Goal: Find specific page/section: Find specific page/section

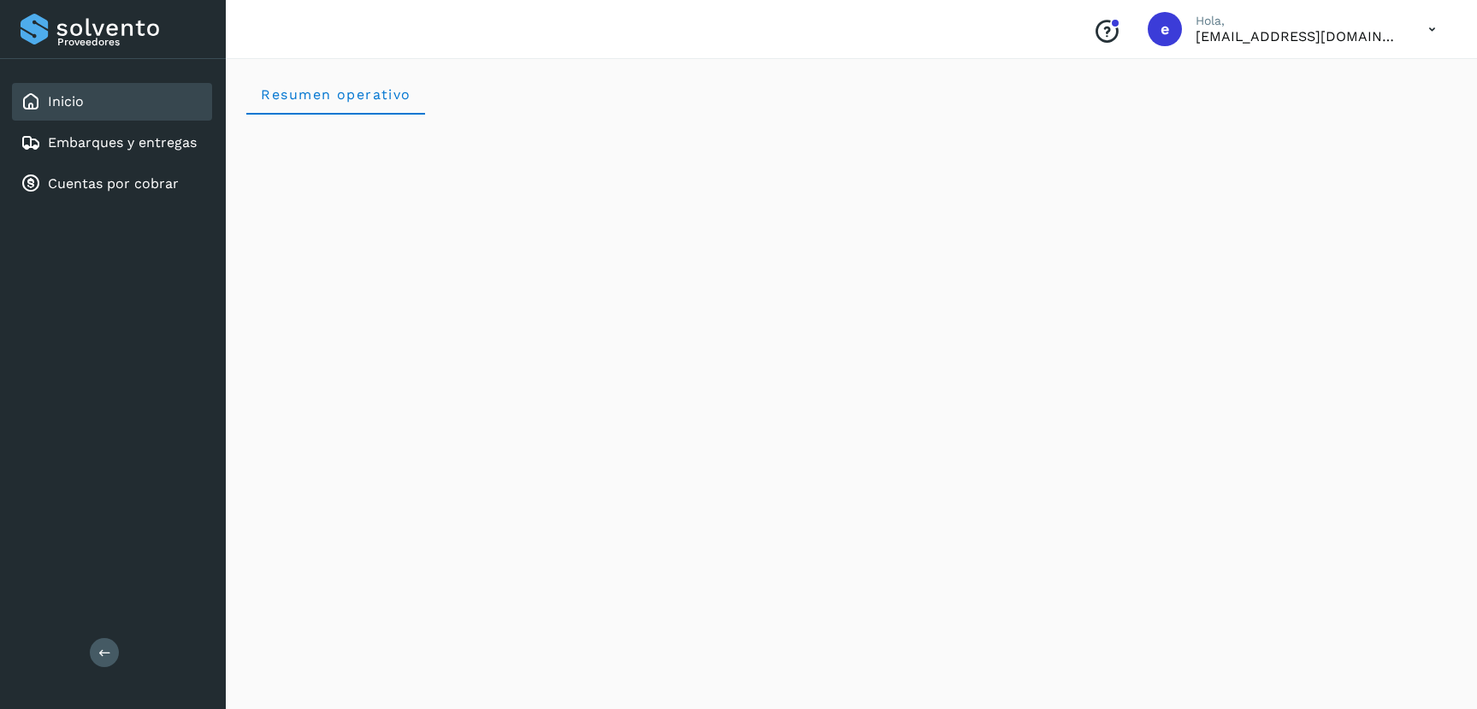
scroll to position [1469, 0]
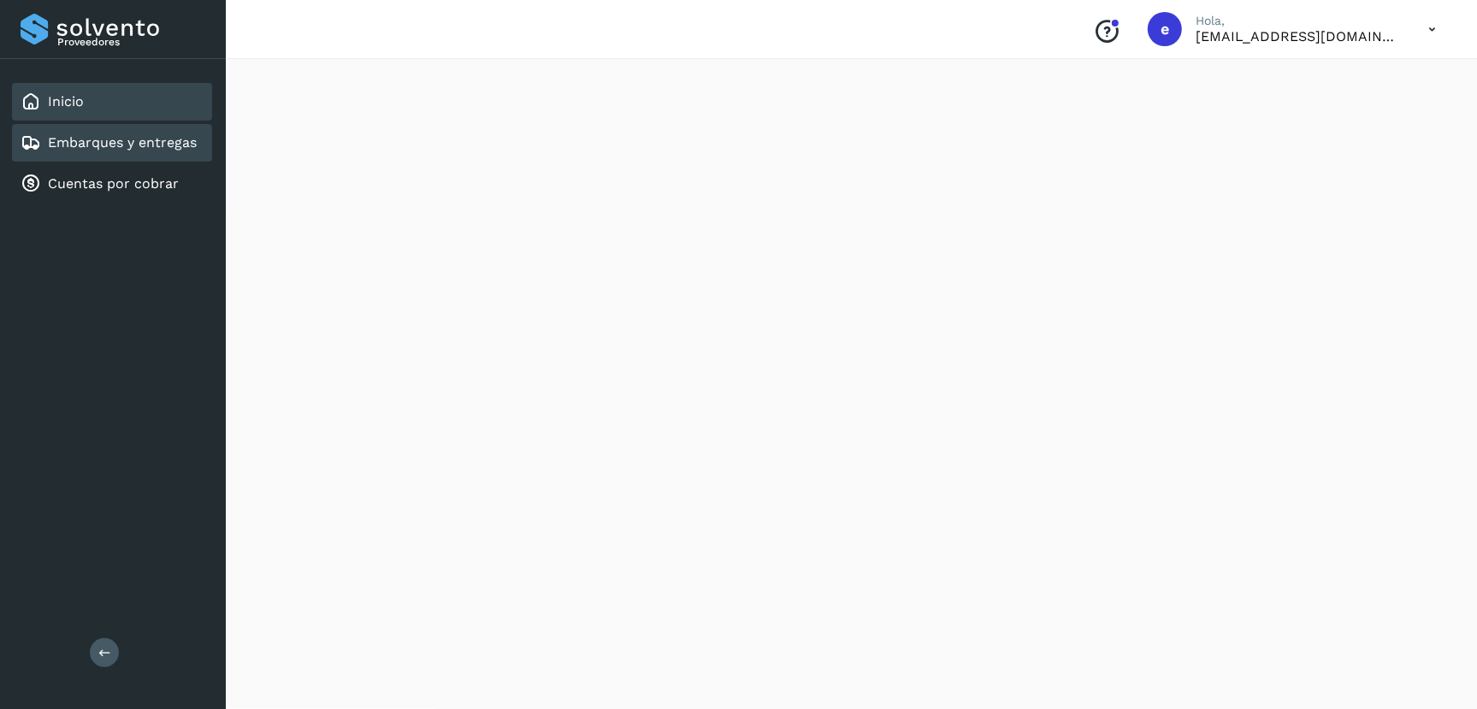
click at [108, 131] on div "Embarques y entregas" at bounding box center [112, 143] width 200 height 38
click at [100, 152] on div "Embarques y entregas" at bounding box center [112, 143] width 200 height 38
click at [102, 152] on div "Embarques y entregas" at bounding box center [112, 143] width 200 height 38
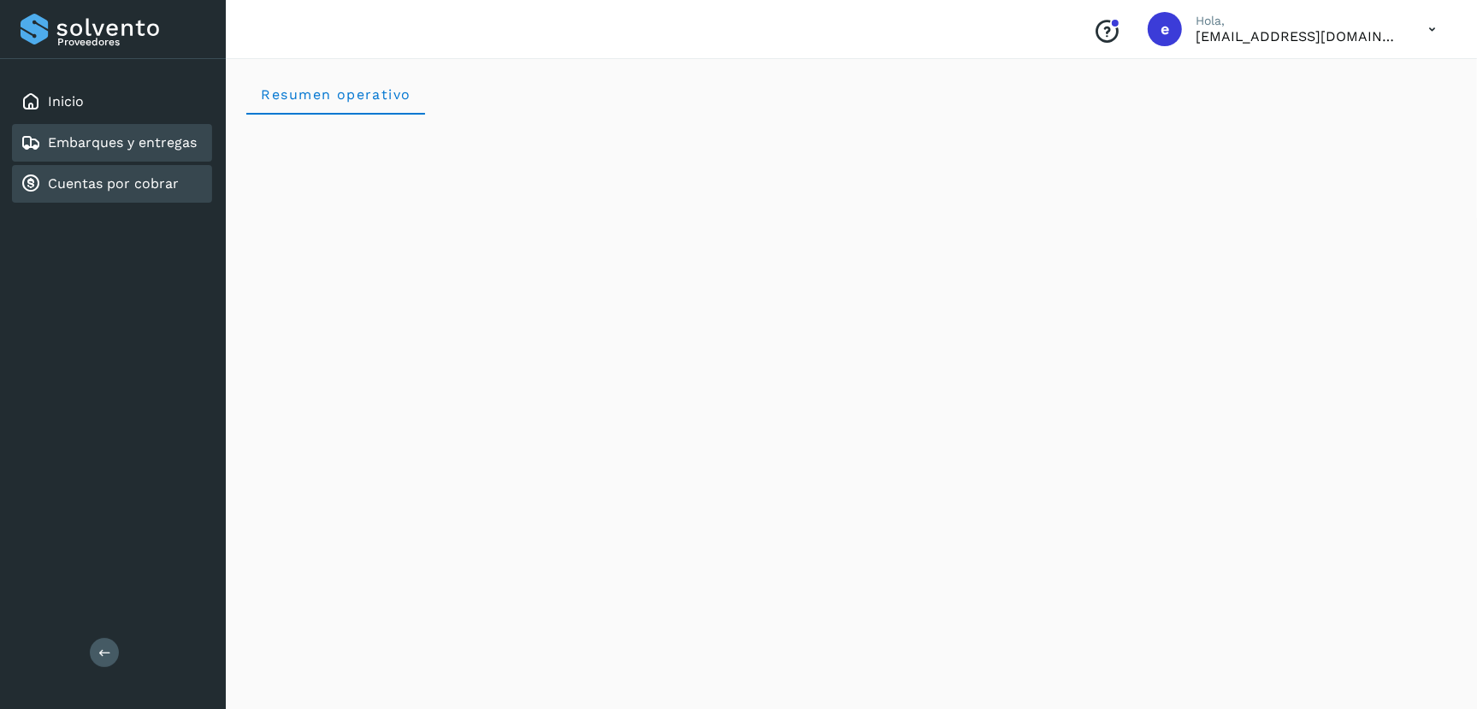
click at [98, 179] on link "Cuentas por cobrar" at bounding box center [113, 183] width 131 height 16
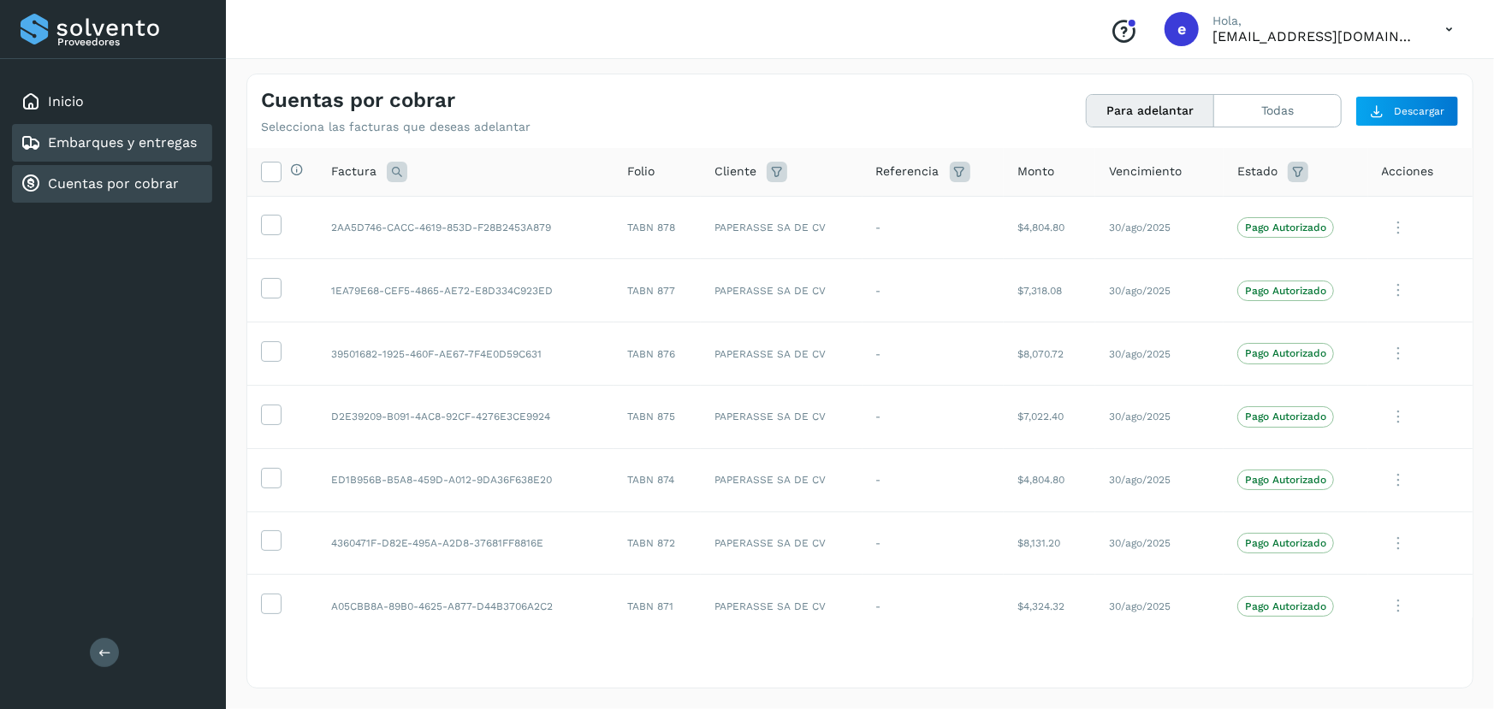
click at [171, 139] on link "Embarques y entregas" at bounding box center [122, 142] width 149 height 16
click at [165, 139] on link "Embarques y entregas" at bounding box center [122, 142] width 149 height 16
click at [1198, 35] on div "e" at bounding box center [1181, 29] width 34 height 34
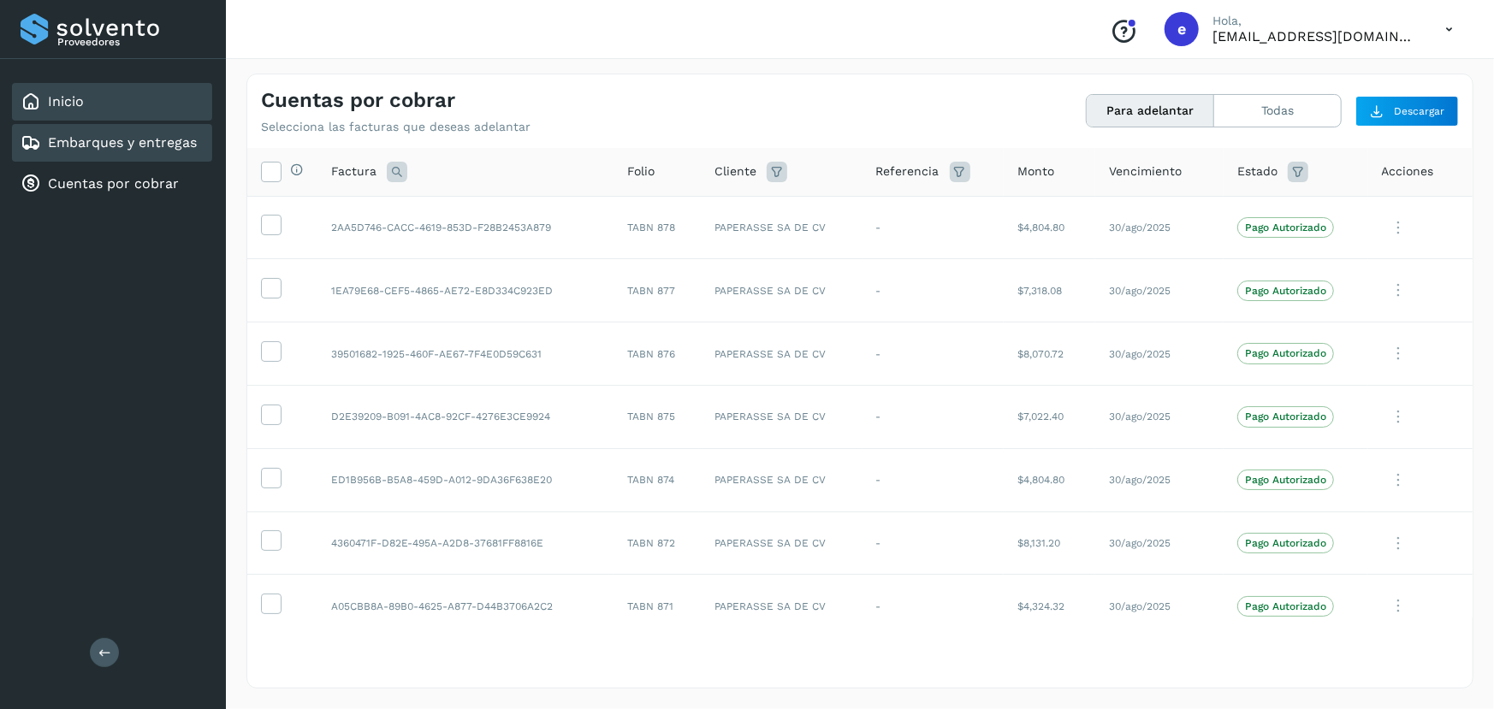
click at [61, 103] on link "Inicio" at bounding box center [66, 101] width 36 height 16
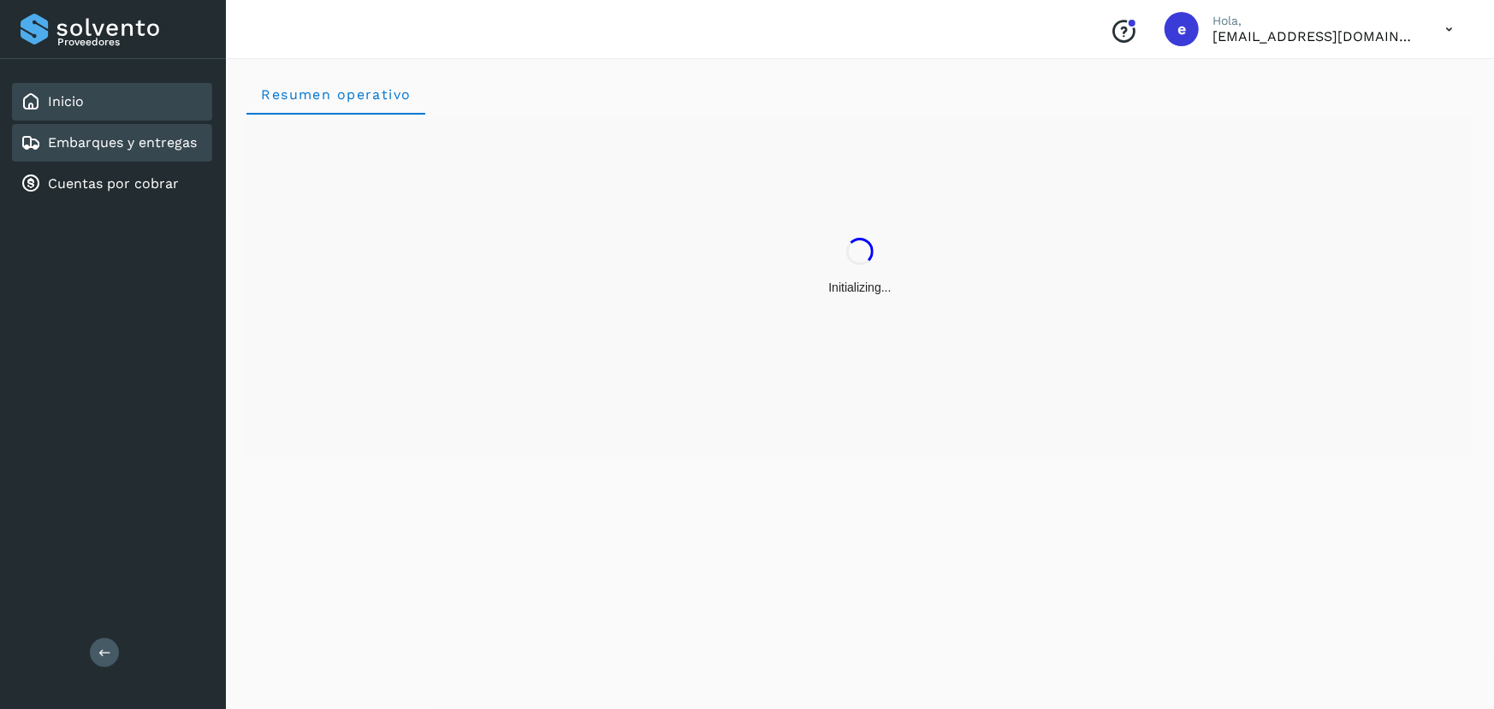
click at [86, 140] on link "Embarques y entregas" at bounding box center [122, 142] width 149 height 16
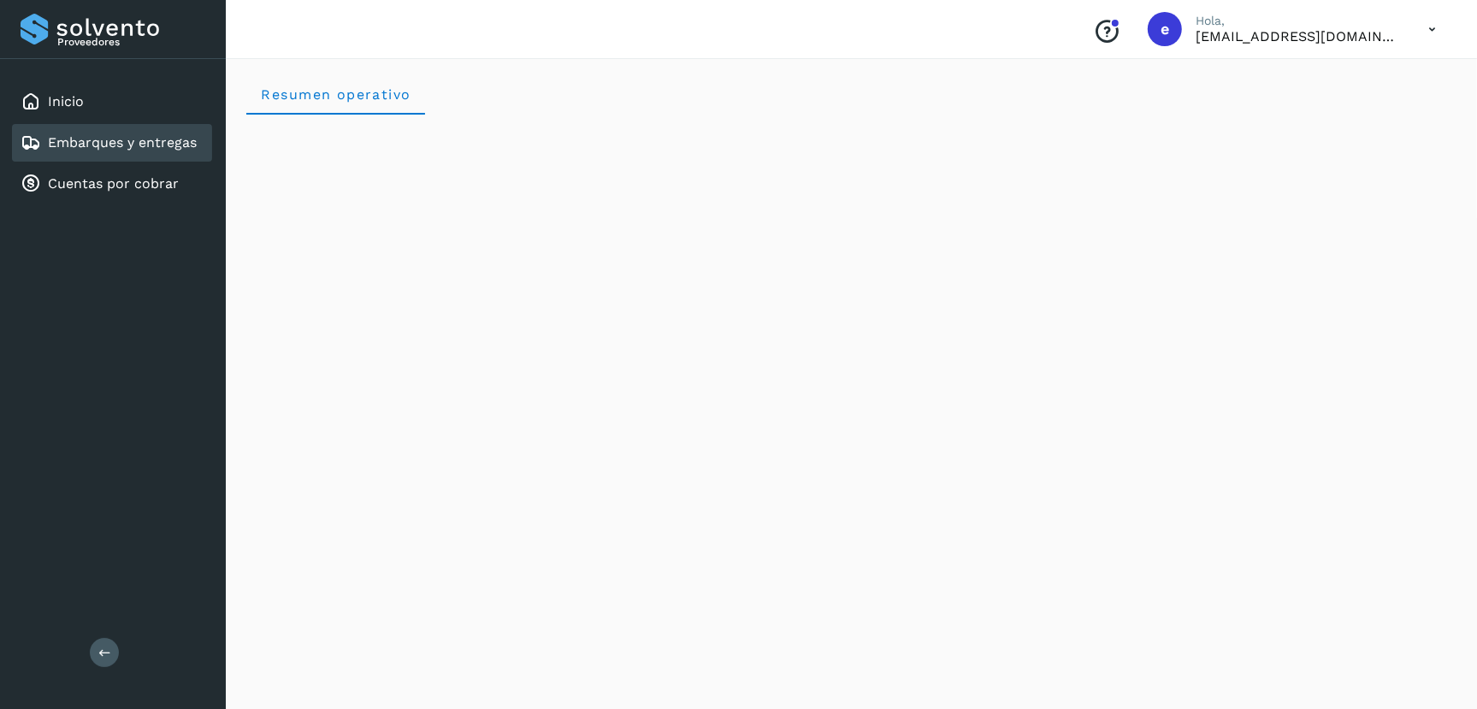
click at [86, 140] on link "Embarques y entregas" at bounding box center [122, 142] width 149 height 16
click at [101, 95] on div "Inicio" at bounding box center [112, 102] width 200 height 38
